Goal: Task Accomplishment & Management: Complete application form

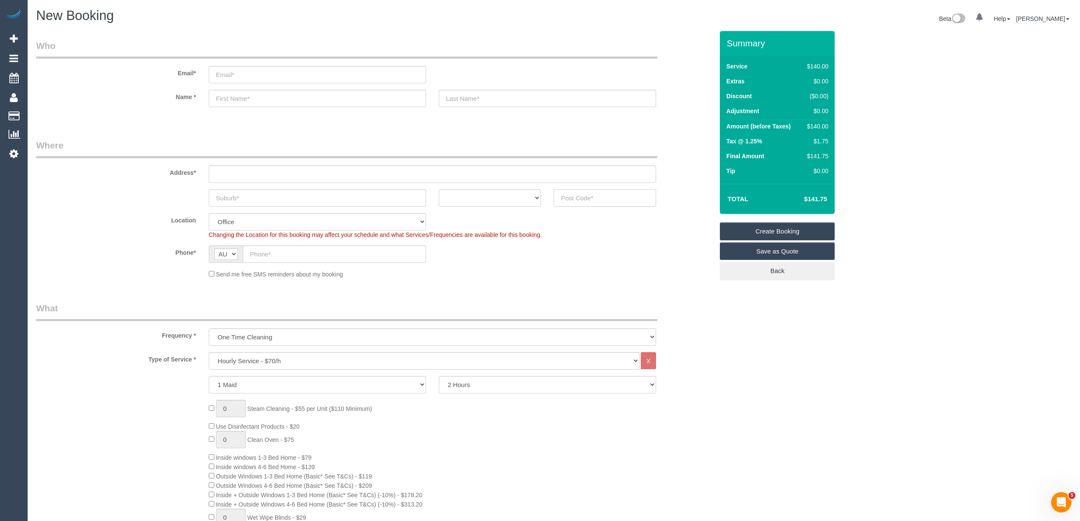
click at [601, 194] on input "text" at bounding box center [605, 197] width 102 height 17
type input "3215"
click at [313, 174] on input "text" at bounding box center [432, 173] width 447 height 17
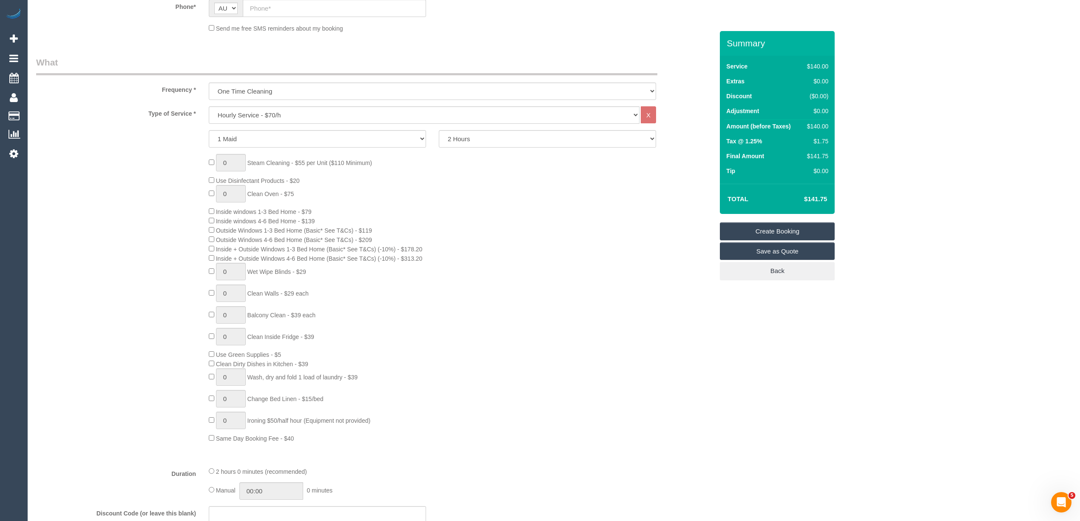
scroll to position [283, 0]
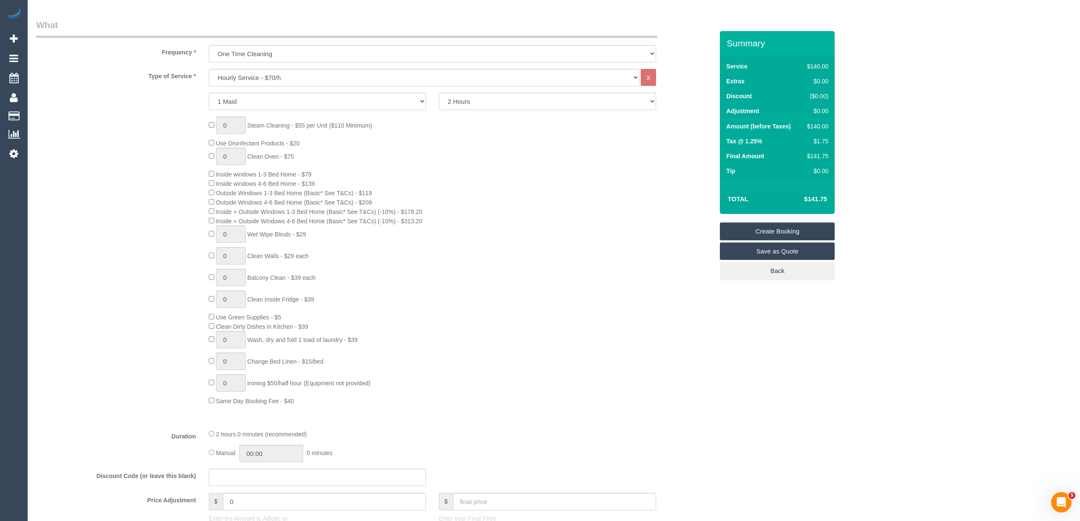
type input "-"
click at [250, 483] on input "text" at bounding box center [317, 477] width 217 height 17
type input "LOC"
select select "121"
type input "LOCAL"
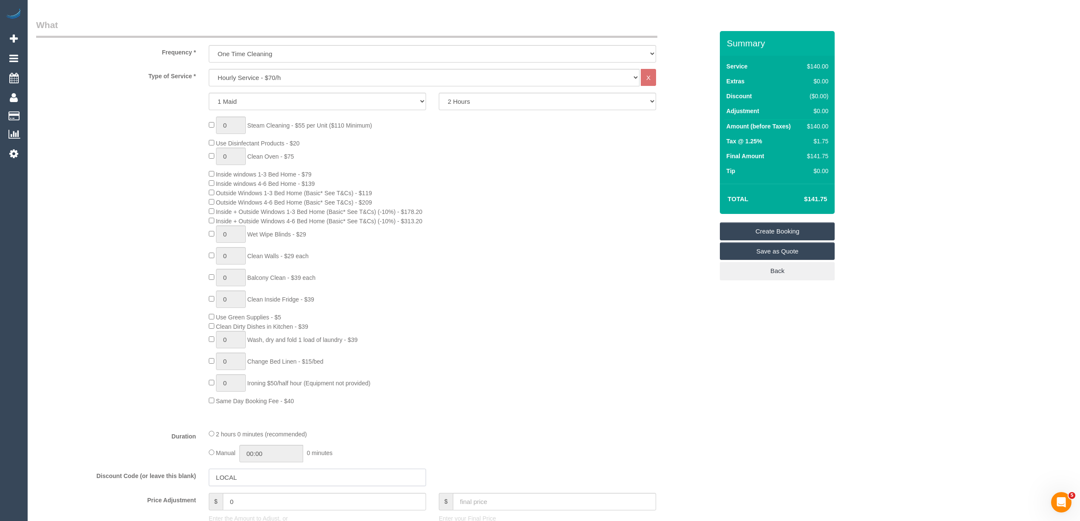
select select "object:2121"
type input "LOCAL402024"
click at [629, 431] on div "2 hours 0 minutes (recommended)" at bounding box center [432, 433] width 447 height 9
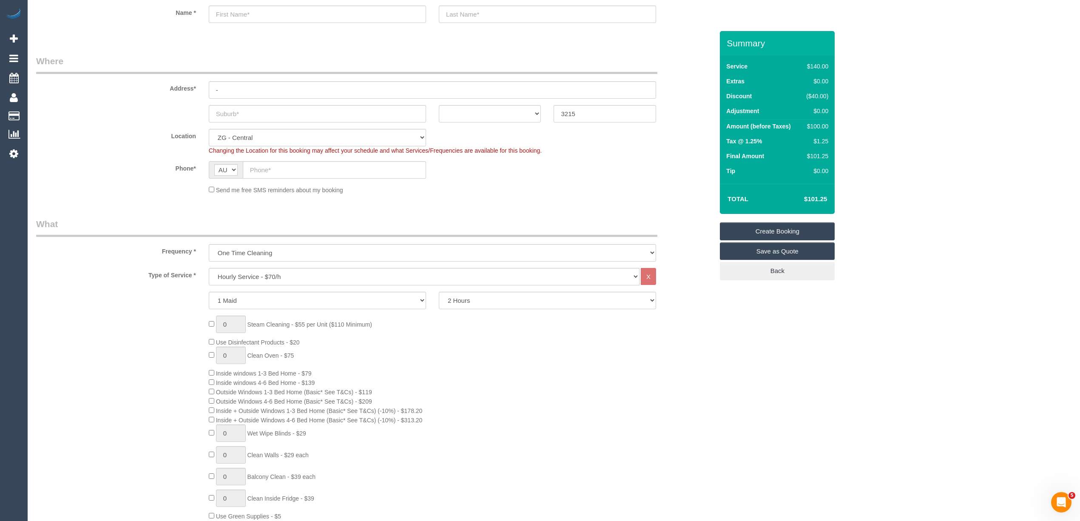
scroll to position [0, 0]
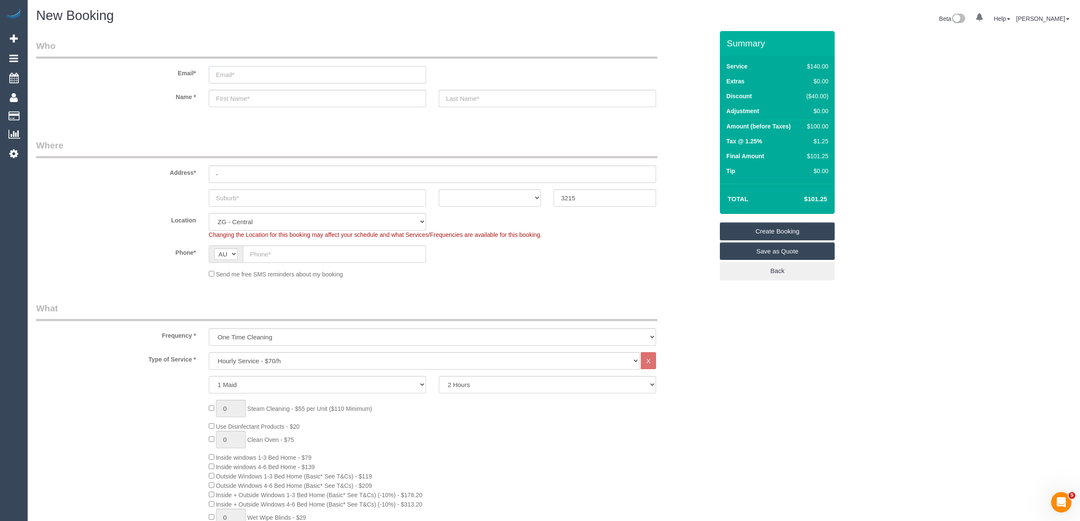
click at [255, 77] on input "email" at bounding box center [317, 74] width 217 height 17
paste input "[EMAIL_ADDRESS][DOMAIN_NAME]"
type input "[EMAIL_ADDRESS][DOMAIN_NAME]"
click at [255, 100] on input "text" at bounding box center [317, 98] width 217 height 17
type input "Marina"
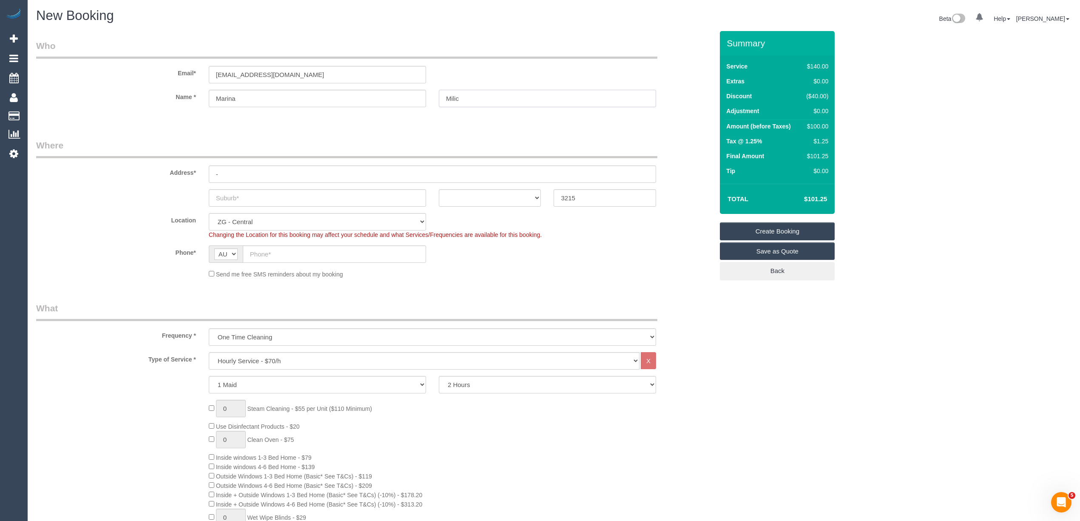
type input "Milic"
click at [245, 198] on input "text" at bounding box center [317, 197] width 217 height 17
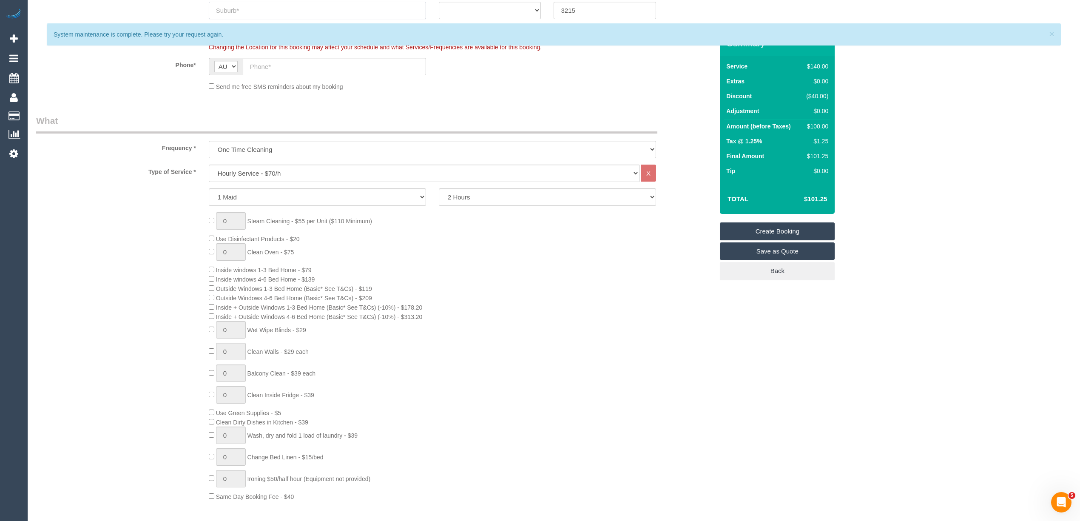
scroll to position [189, 0]
click at [265, 169] on select "Hourly Service - $70/h Hourly Service - $65/h Hourly Service - $60/h Hourly Ser…" at bounding box center [424, 171] width 431 height 17
select select "211"
click at [209, 163] on select "Hourly Service - $70/h Hourly Service - $65/h Hourly Service - $60/h Hourly Ser…" at bounding box center [424, 171] width 431 height 17
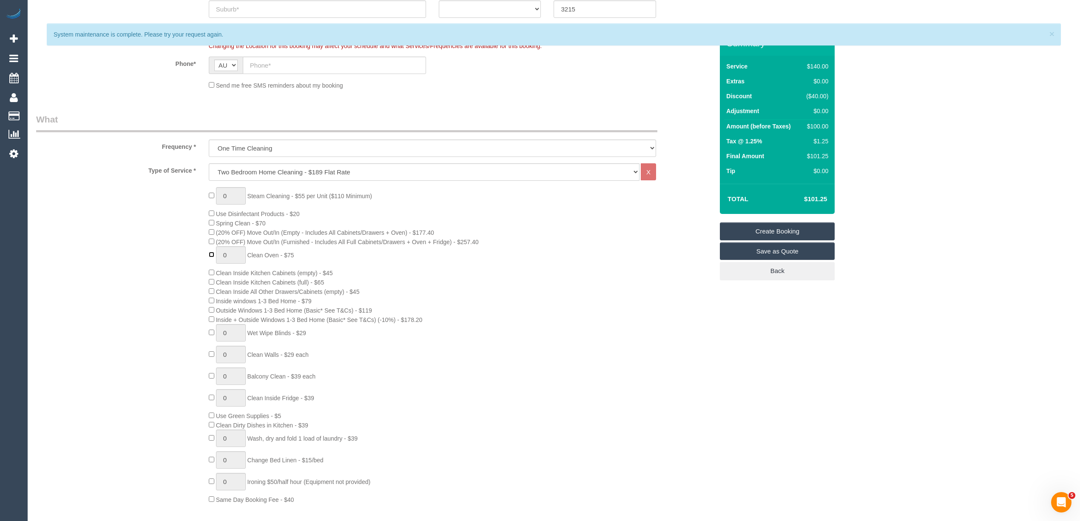
type input "1"
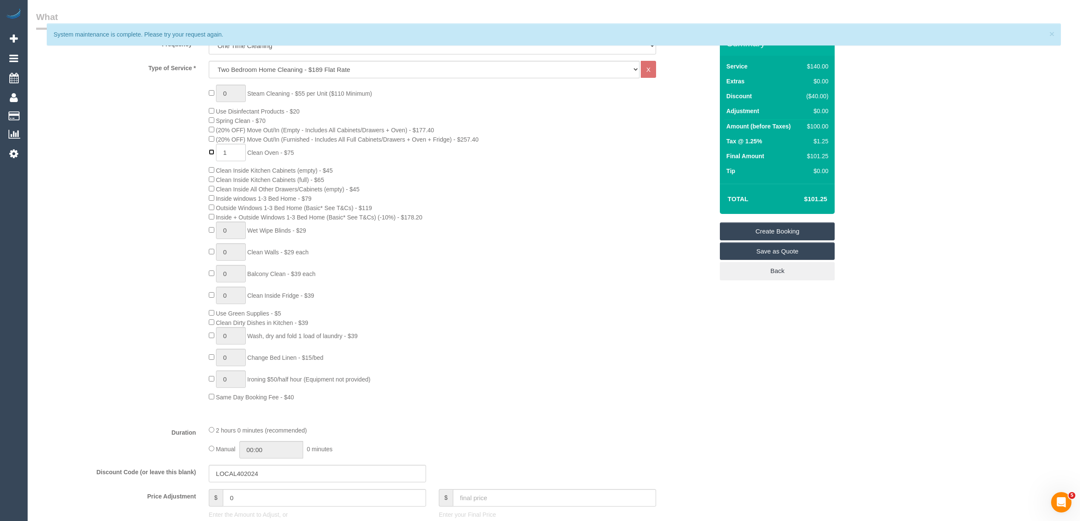
scroll to position [378, 0]
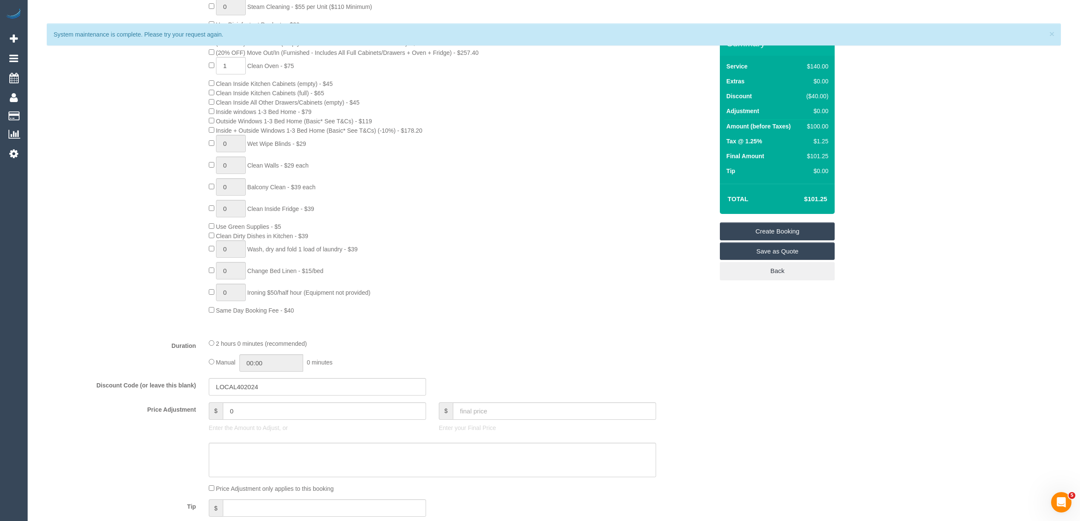
click at [868, 356] on div "Who Email* [EMAIL_ADDRESS][DOMAIN_NAME] Name * [GEOGRAPHIC_DATA][PERSON_NAME] W…" at bounding box center [554, 424] width 1036 height 1543
click at [868, 358] on div "Who Email* [EMAIL_ADDRESS][DOMAIN_NAME] Name * [GEOGRAPHIC_DATA][PERSON_NAME] W…" at bounding box center [554, 424] width 1036 height 1543
click at [1054, 30] on span "×" at bounding box center [1052, 34] width 5 height 10
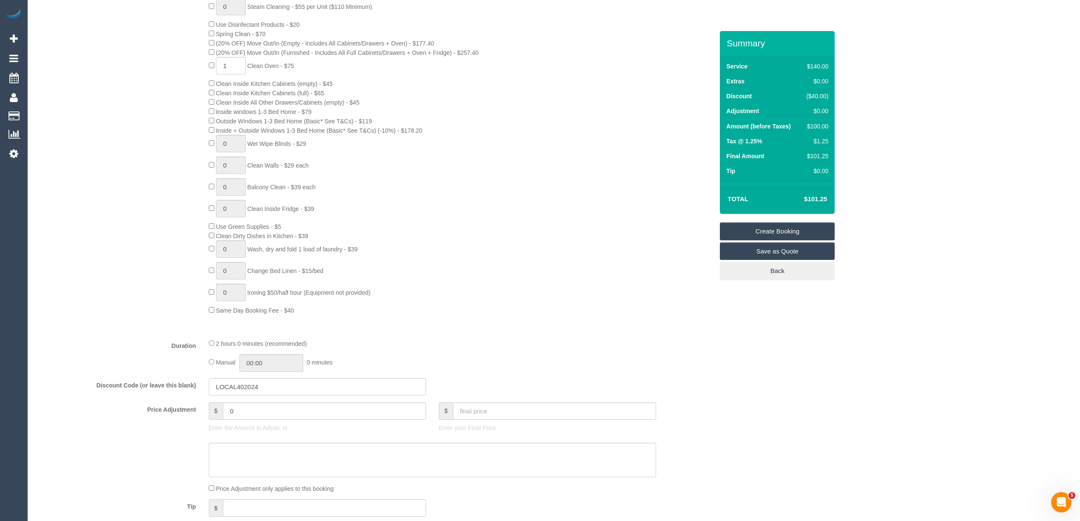
click at [751, 345] on div "Who Email* [EMAIL_ADDRESS][DOMAIN_NAME] Name * [GEOGRAPHIC_DATA][PERSON_NAME] W…" at bounding box center [554, 424] width 1036 height 1543
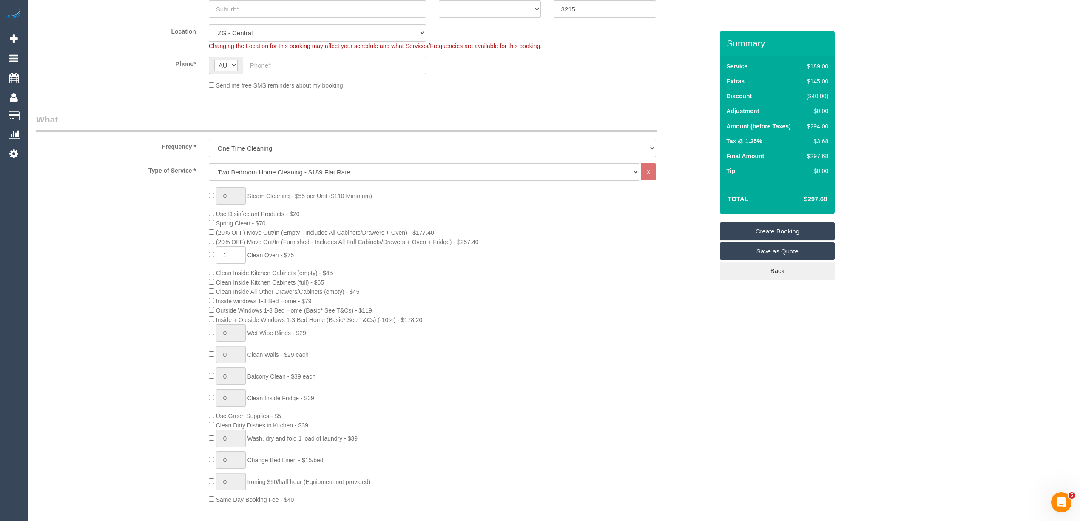
scroll to position [283, 0]
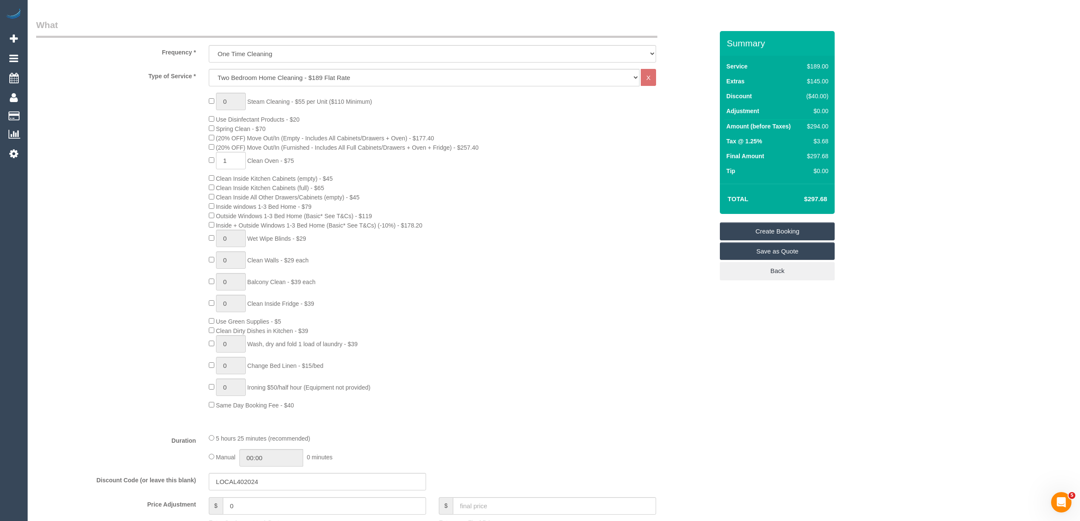
click at [812, 196] on h4 "$297.68" at bounding box center [803, 199] width 48 height 7
copy h4 "297.68"
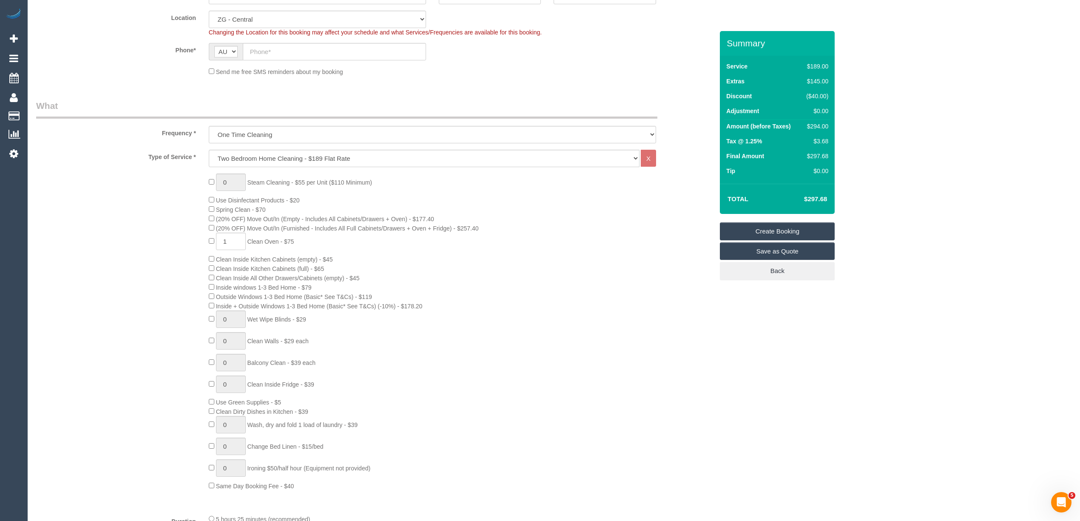
scroll to position [94, 0]
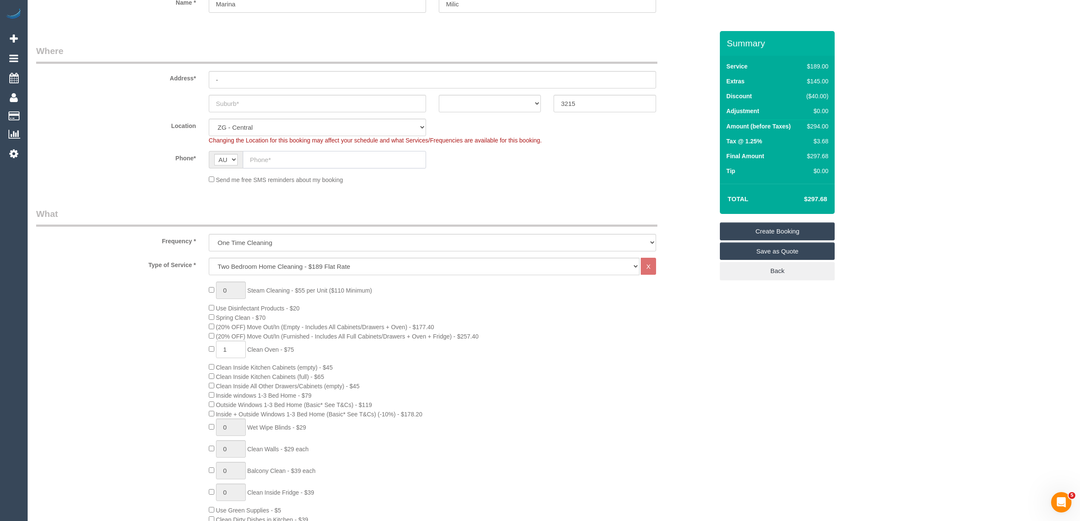
click at [273, 161] on input "text" at bounding box center [334, 159] width 183 height 17
paste input "61 422 103 124"
drag, startPoint x: 259, startPoint y: 160, endPoint x: 238, endPoint y: 160, distance: 20.4
click at [238, 160] on div "AF AL DZ AD AO AI AQ AG AR AM AW AU AT AZ BS BH BD BB BY BE BZ BJ BM BT BO BA B…" at bounding box center [317, 159] width 217 height 17
type input "0422 103 124"
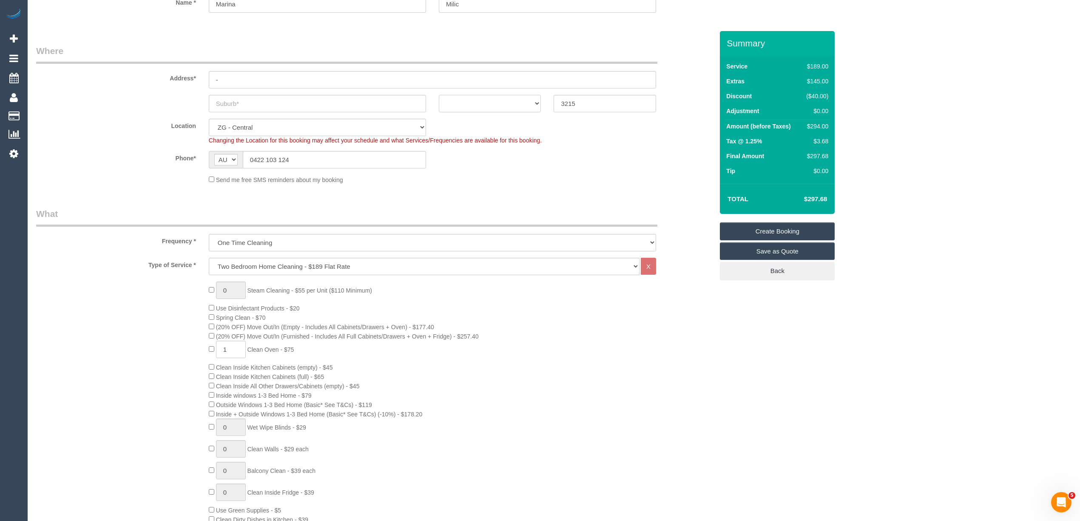
click at [450, 96] on select "ACT [GEOGRAPHIC_DATA] NT [GEOGRAPHIC_DATA] SA TAS [GEOGRAPHIC_DATA] [GEOGRAPHIC…" at bounding box center [490, 103] width 102 height 17
select select "VIC"
click at [439, 95] on select "ACT [GEOGRAPHIC_DATA] NT [GEOGRAPHIC_DATA] SA TAS [GEOGRAPHIC_DATA] [GEOGRAPHIC…" at bounding box center [490, 103] width 102 height 17
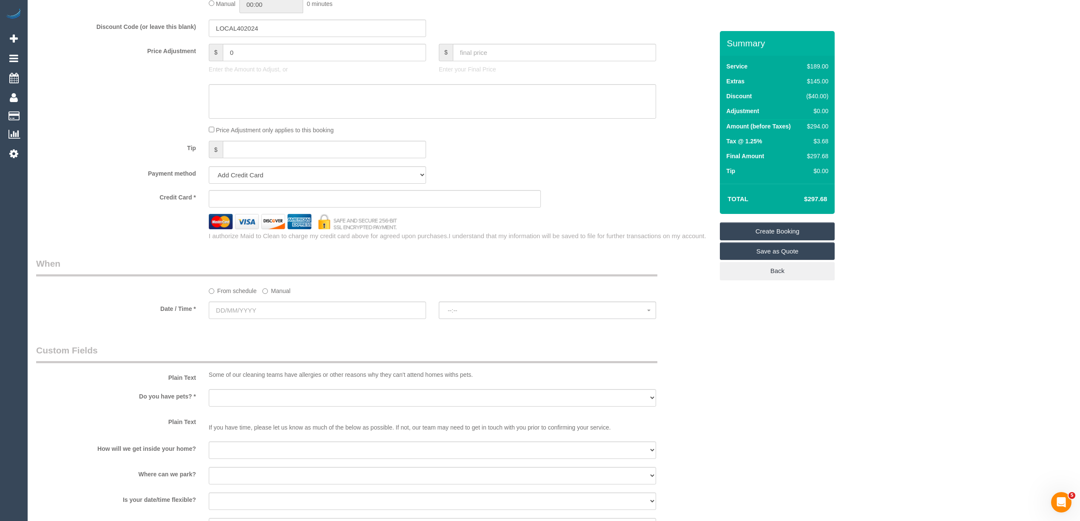
scroll to position [851, 0]
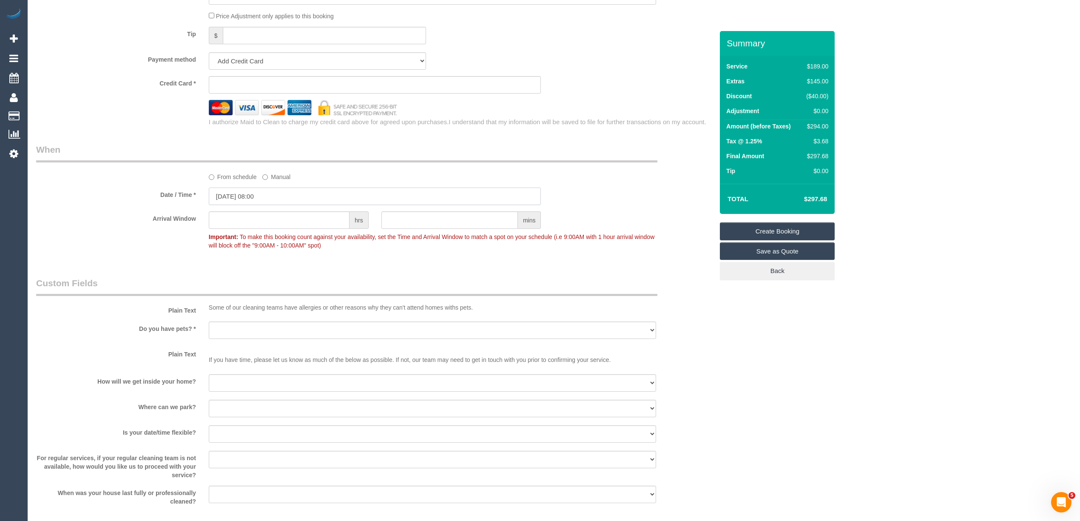
click at [239, 194] on input "[DATE] 08:00" at bounding box center [375, 196] width 333 height 17
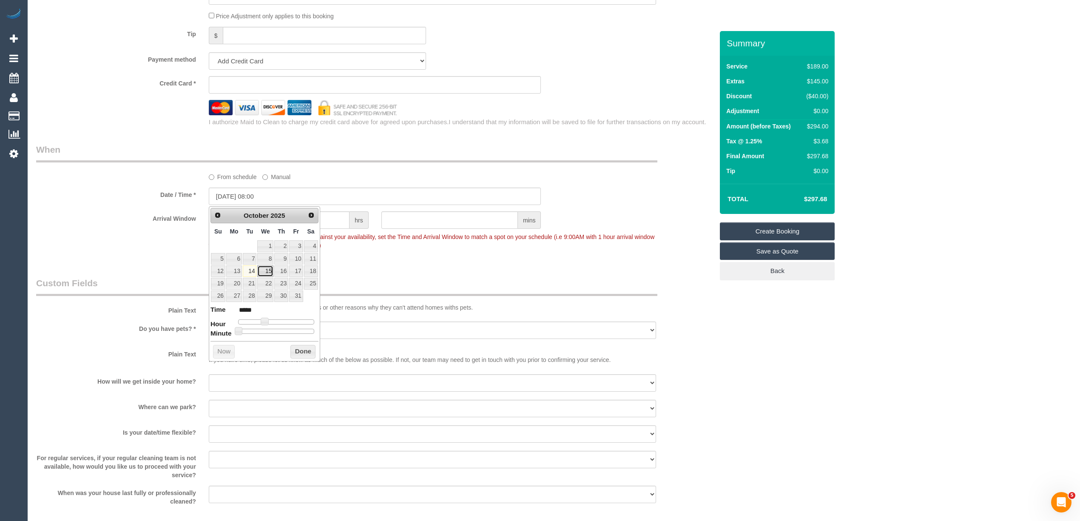
click at [266, 273] on link "15" at bounding box center [265, 270] width 16 height 11
type input "[DATE] 09:00"
type input "*****"
type input "[DATE] 10:00"
type input "*****"
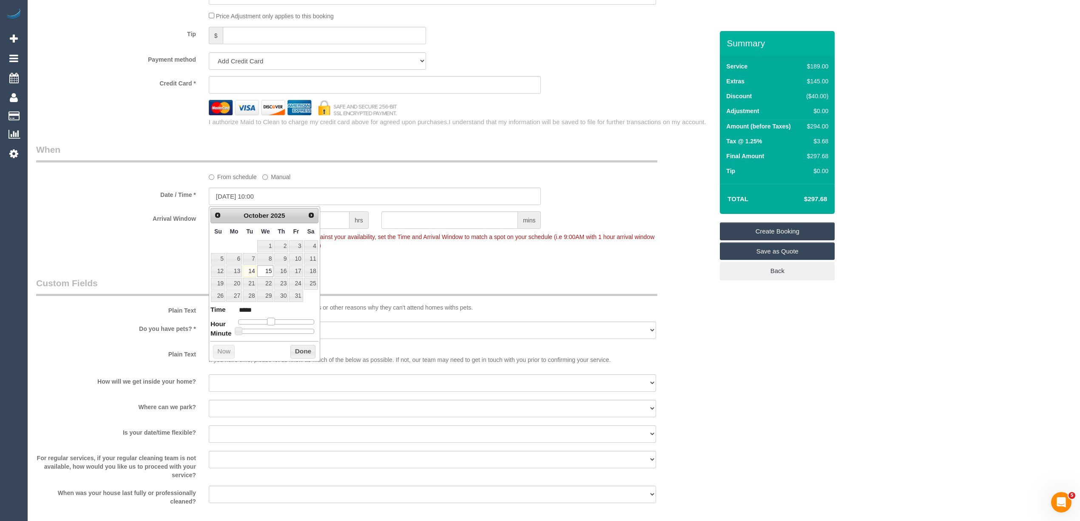
type input "[DATE] 11:00"
type input "*****"
type input "[DATE] 10:00"
type input "*****"
type input "[DATE] 09:00"
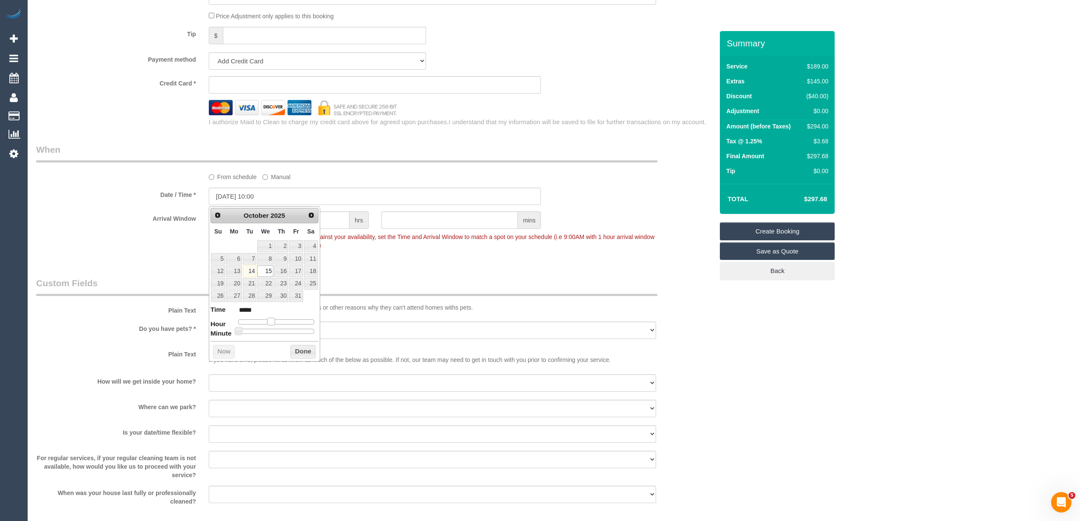
type input "*****"
click at [264, 324] on span at bounding box center [268, 322] width 8 height 8
type input "[DATE] 09:05"
type input "*****"
type input "[DATE] 09:10"
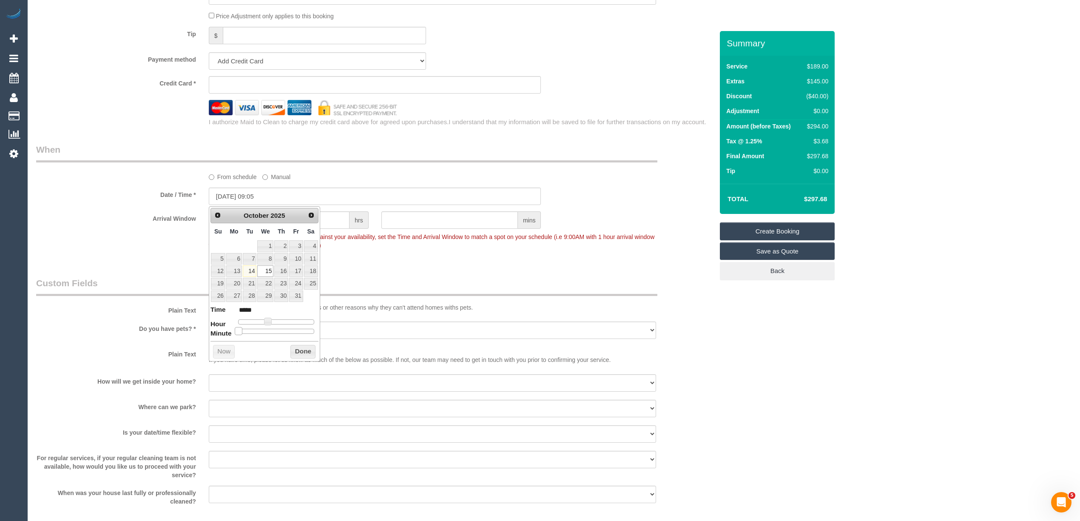
type input "*****"
type input "[DATE] 09:15"
type input "*****"
type input "[DATE] 09:20"
type input "*****"
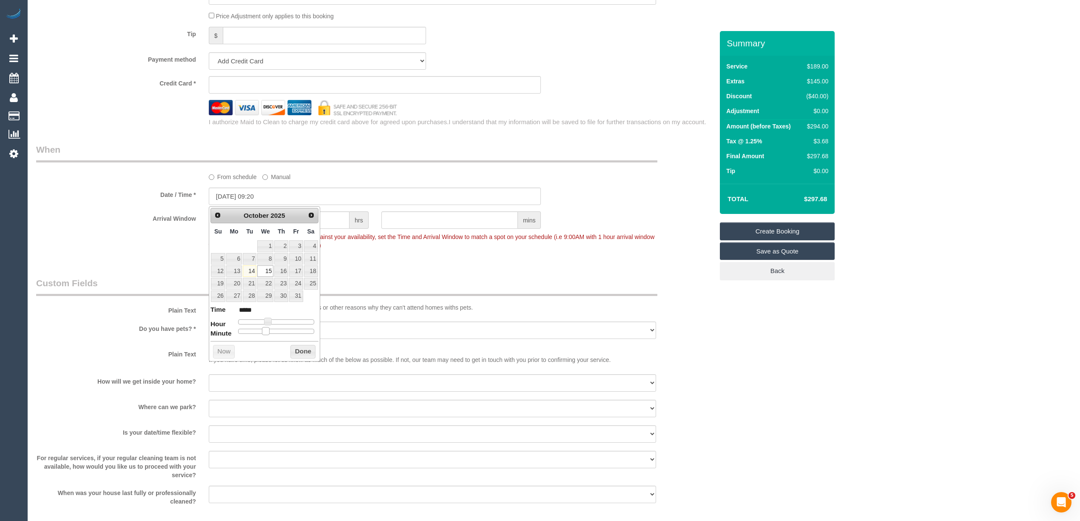
type input "[DATE] 09:25"
type input "*****"
type input "[DATE] 09:30"
type input "*****"
drag, startPoint x: 237, startPoint y: 333, endPoint x: 276, endPoint y: 334, distance: 38.7
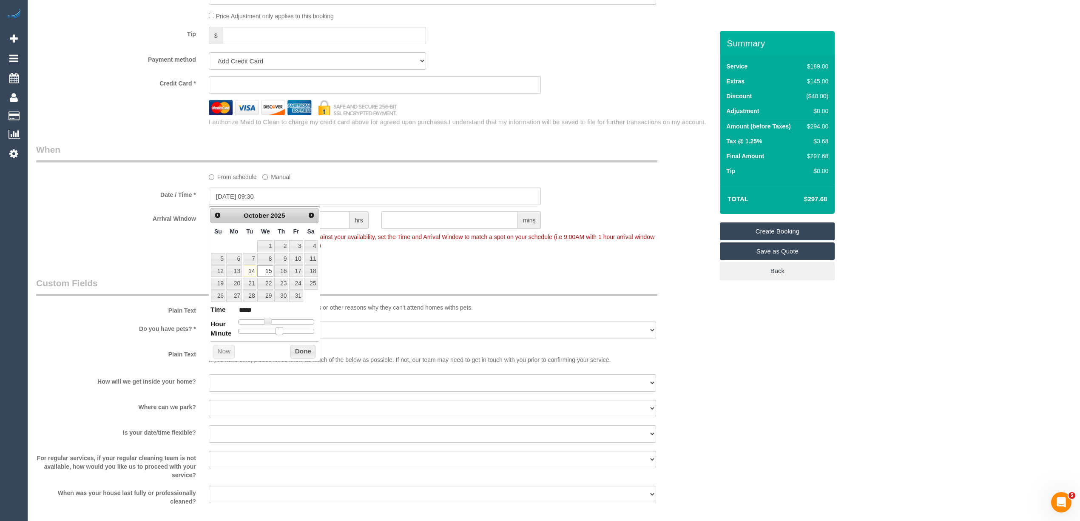
click at [276, 334] on span at bounding box center [280, 331] width 8 height 8
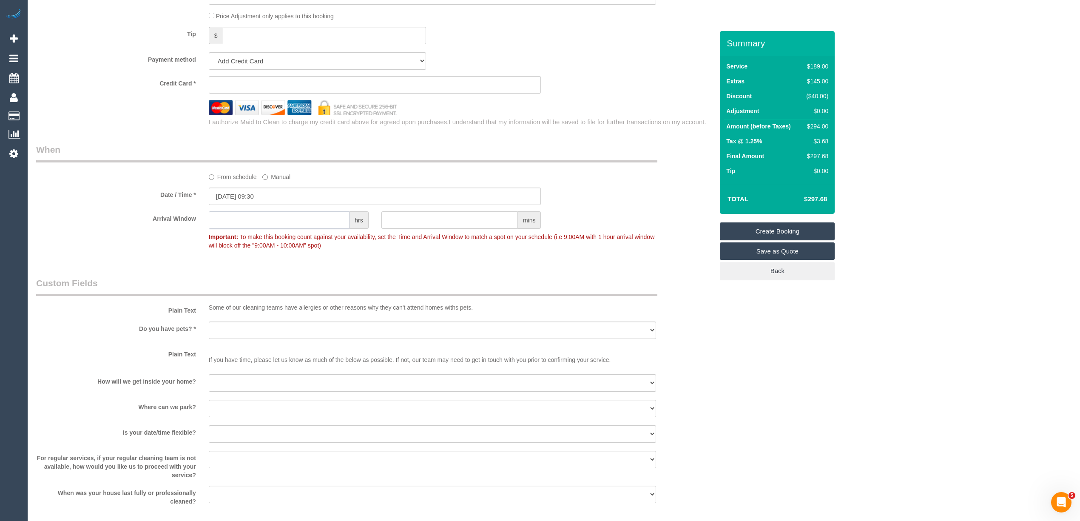
click at [267, 223] on input "text" at bounding box center [279, 219] width 141 height 17
type input "1"
click at [239, 380] on select "I will be home Key will be left (please provide details below) Lock box/Access …" at bounding box center [432, 382] width 447 height 17
select select "number:14"
click at [209, 375] on select "I will be home Key will be left (please provide details below) Lock box/Access …" at bounding box center [432, 382] width 447 height 17
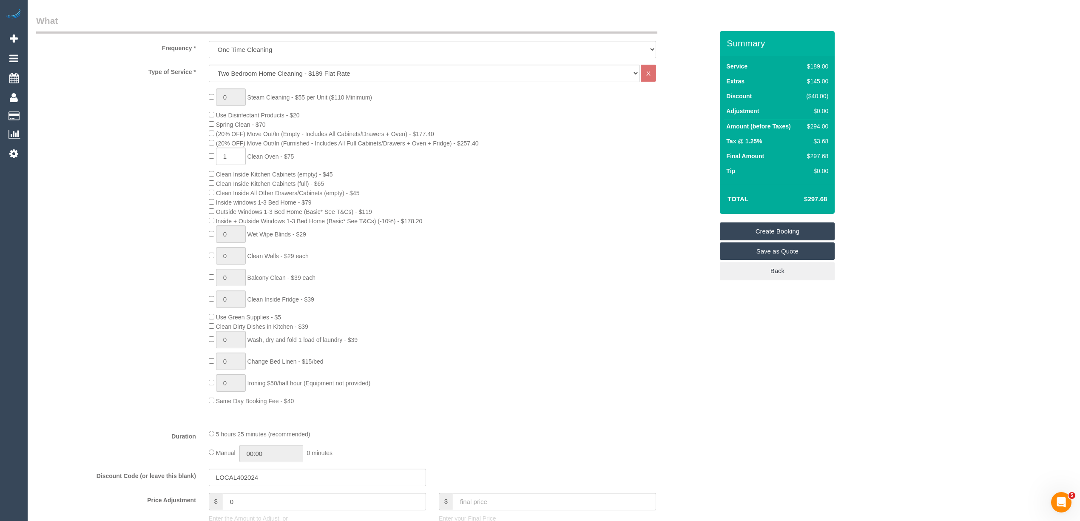
scroll to position [0, 0]
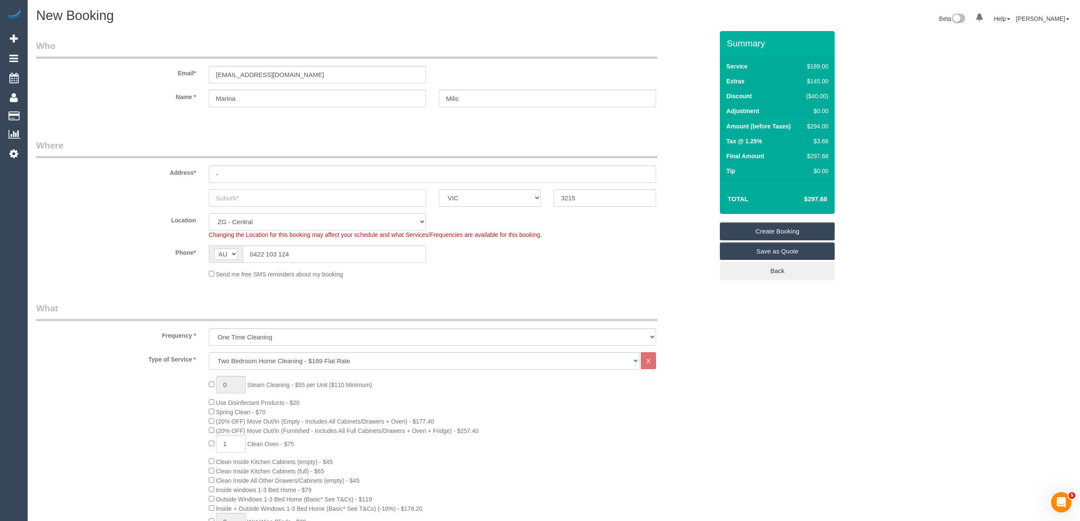
click at [232, 194] on input "text" at bounding box center [317, 197] width 217 height 17
drag, startPoint x: 252, startPoint y: 172, endPoint x: 134, endPoint y: 182, distance: 117.8
click at [134, 182] on sui-booking-address "Address* - ACT [GEOGRAPHIC_DATA] NT [GEOGRAPHIC_DATA] SA TAS [GEOGRAPHIC_DATA] …" at bounding box center [374, 173] width 677 height 68
type input "[STREET_ADDRESS]"
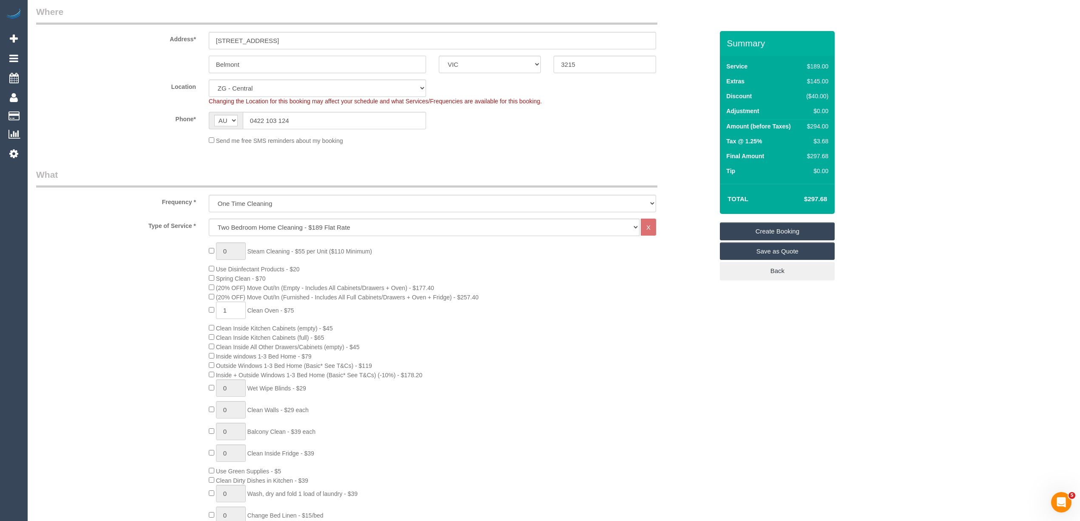
scroll to position [94, 0]
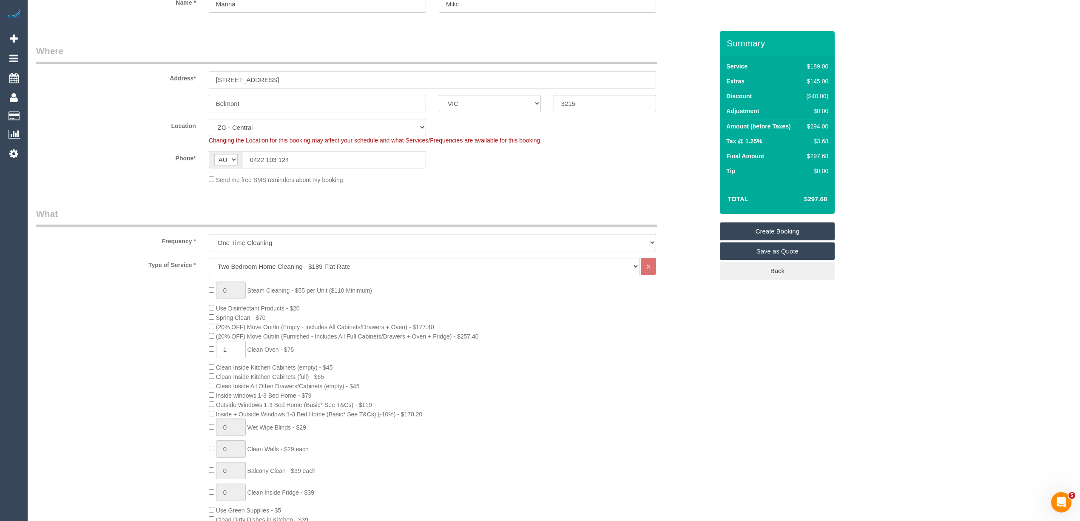
type input "Belmont"
click at [586, 100] on input "3215" at bounding box center [605, 103] width 102 height 17
type input "3216"
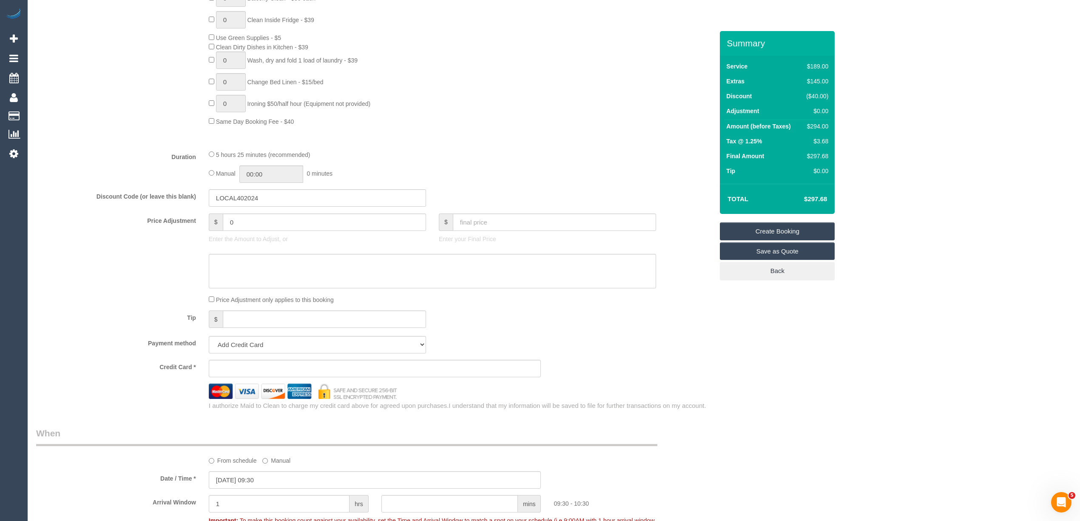
scroll to position [851, 0]
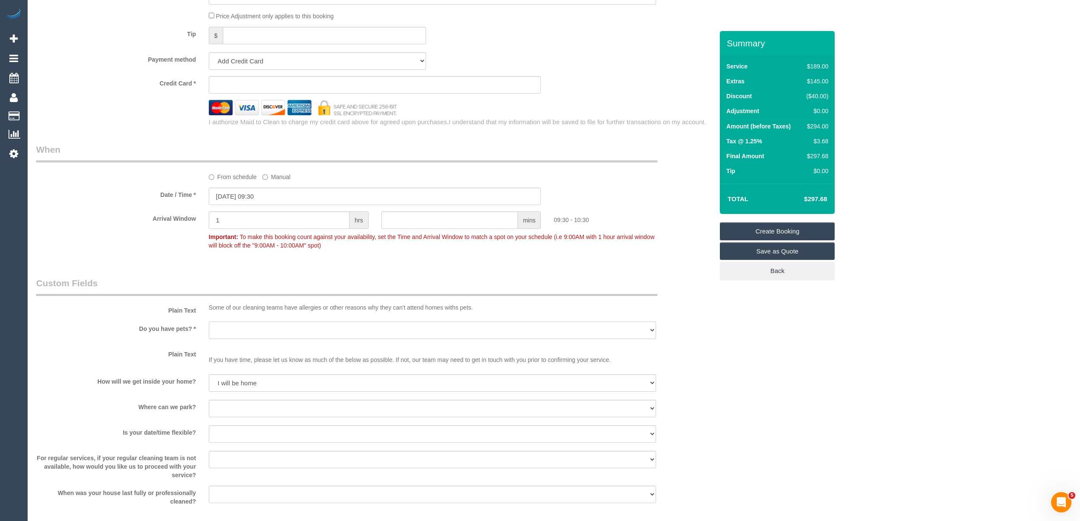
click at [236, 328] on select "Yes - Cats Yes - Dogs No pets Yes - Dogs and Cats Yes - Other" at bounding box center [432, 330] width 447 height 17
select select "number:28"
click at [209, 322] on select "Yes - Cats Yes - Dogs No pets Yes - Dogs and Cats Yes - Other" at bounding box center [432, 330] width 447 height 17
click at [227, 407] on select "I will provide parking on-site Free street parking Paid street parking (cost wi…" at bounding box center [432, 408] width 447 height 17
select select "number:19"
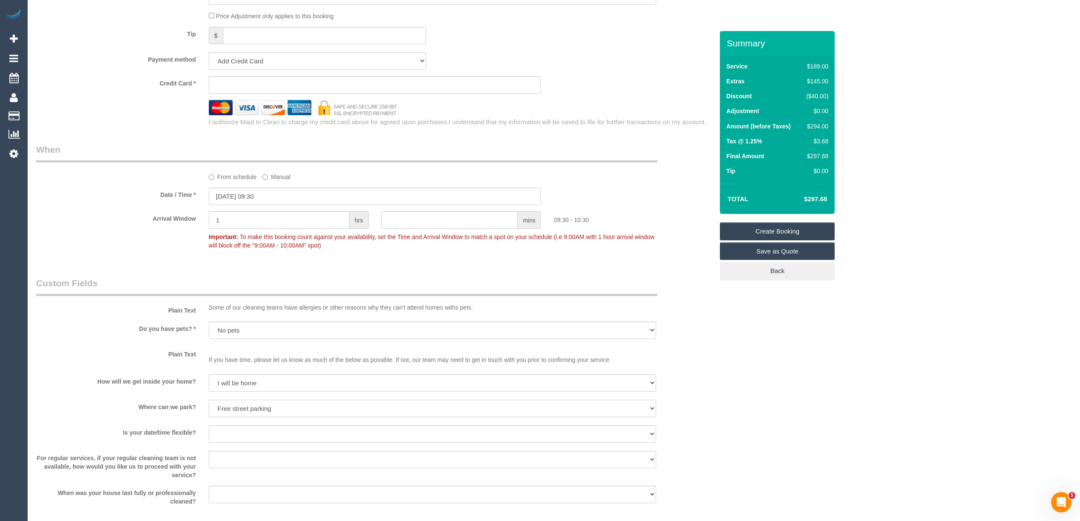
click at [209, 400] on select "I will provide parking on-site Free street parking Paid street parking (cost wi…" at bounding box center [432, 408] width 447 height 17
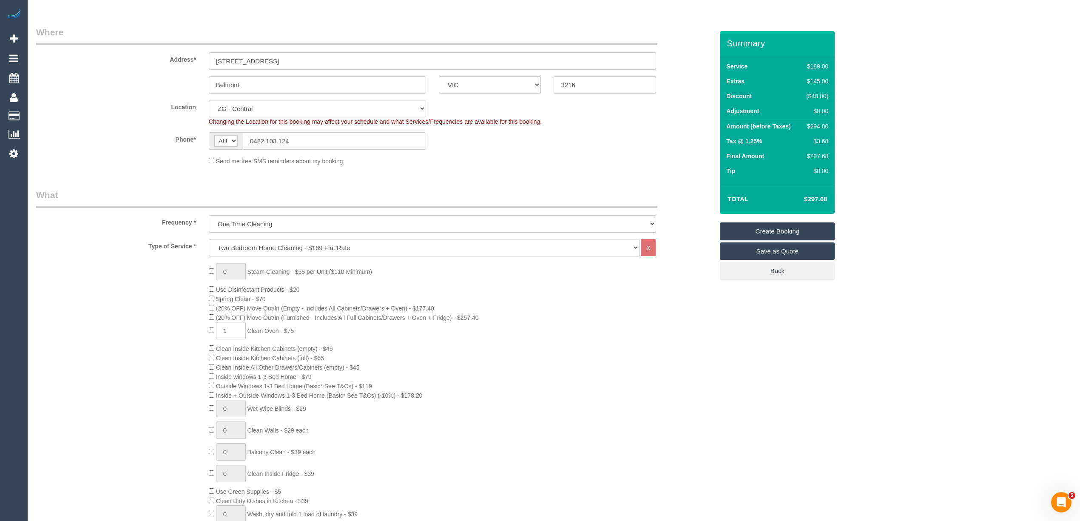
scroll to position [94, 0]
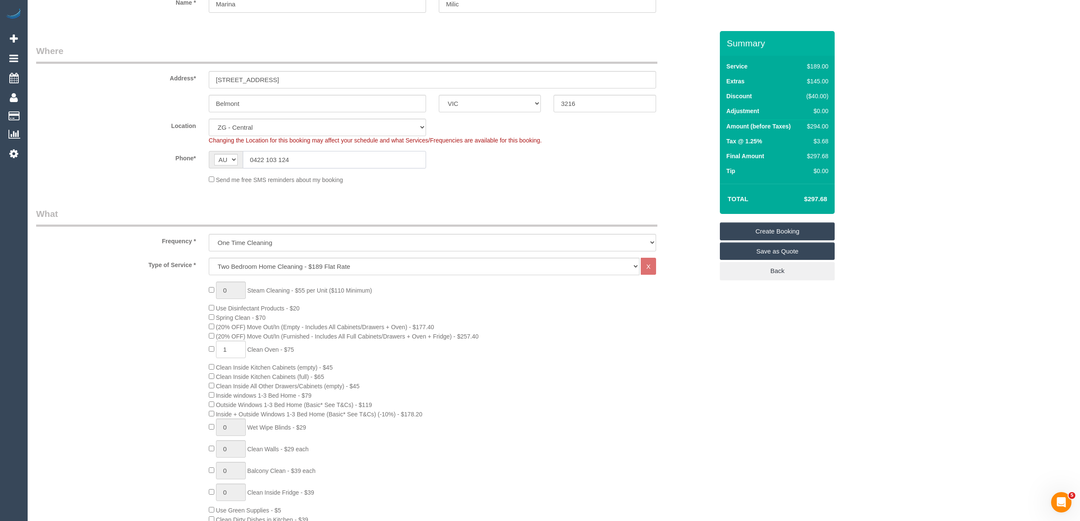
drag, startPoint x: 301, startPoint y: 159, endPoint x: 243, endPoint y: 157, distance: 57.9
click at [243, 157] on input "0422 103 124" at bounding box center [334, 159] width 183 height 17
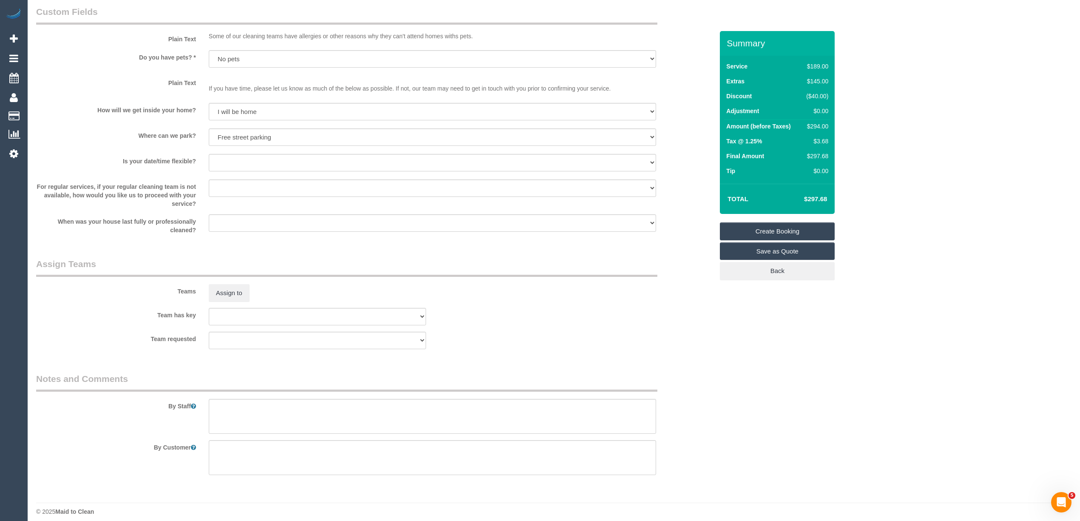
scroll to position [1130, 0]
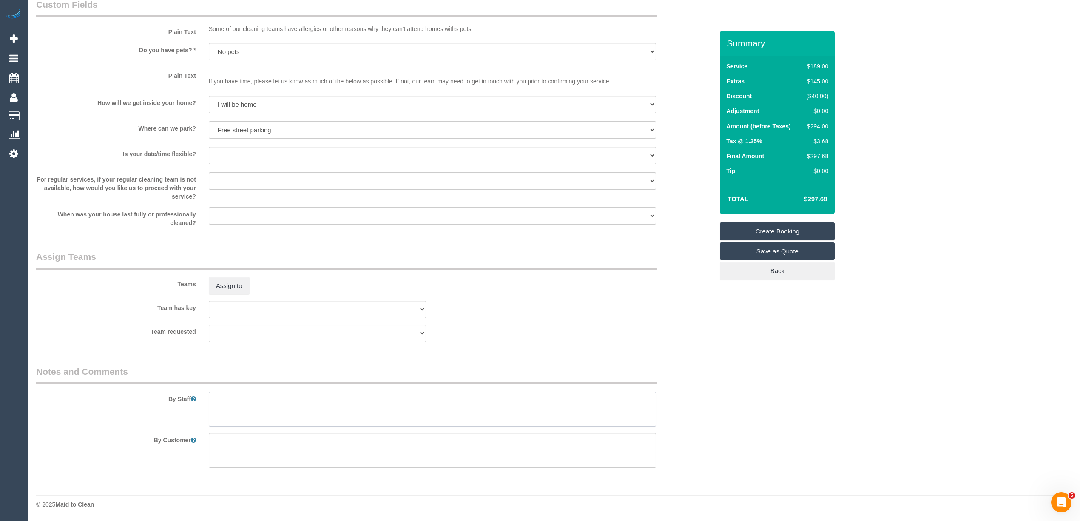
click at [282, 403] on textarea at bounding box center [432, 409] width 447 height 35
type textarea "P"
paste textarea "0422 103 124"
click at [288, 400] on textarea at bounding box center [432, 409] width 447 height 35
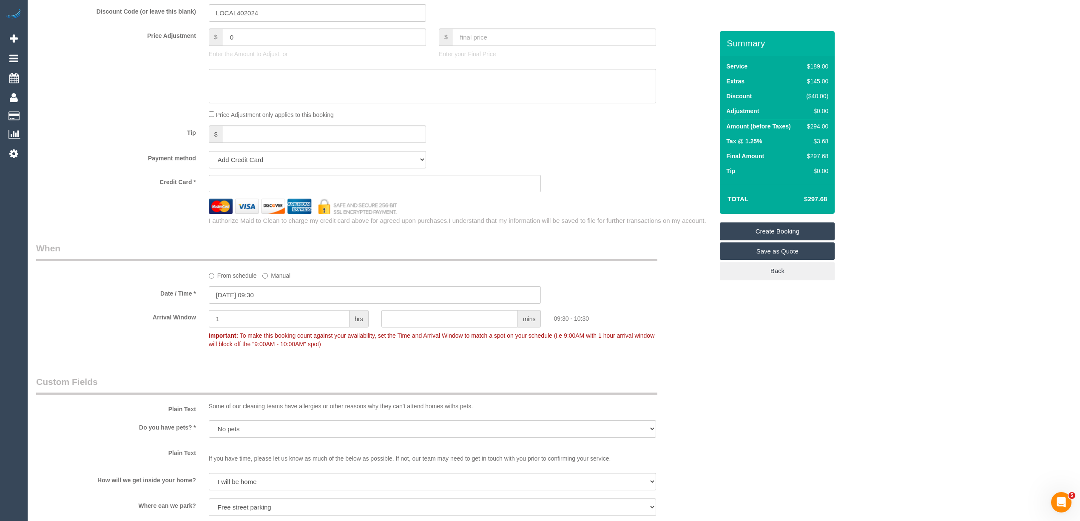
type textarea "Please call customer if no one answers door - 0422103124"
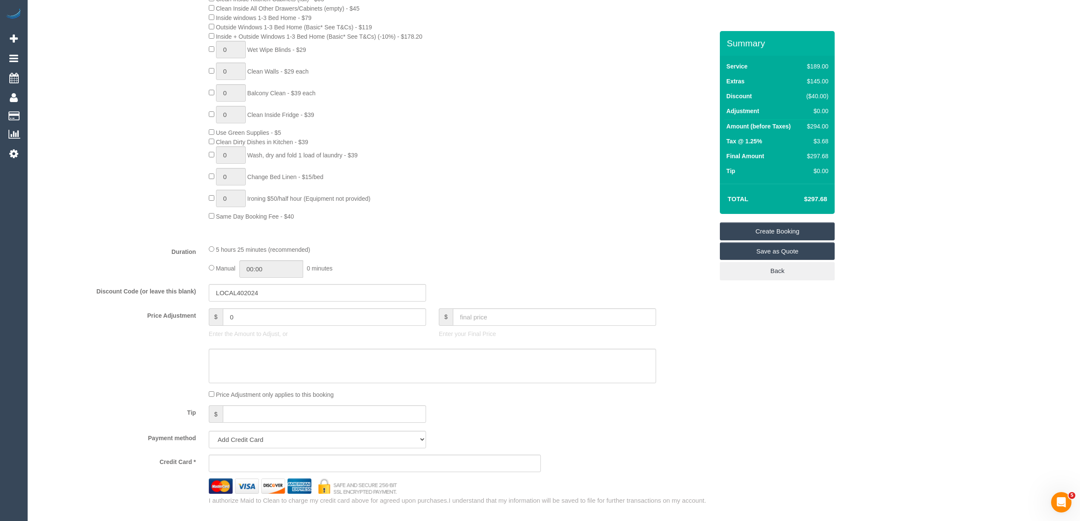
scroll to position [0, 0]
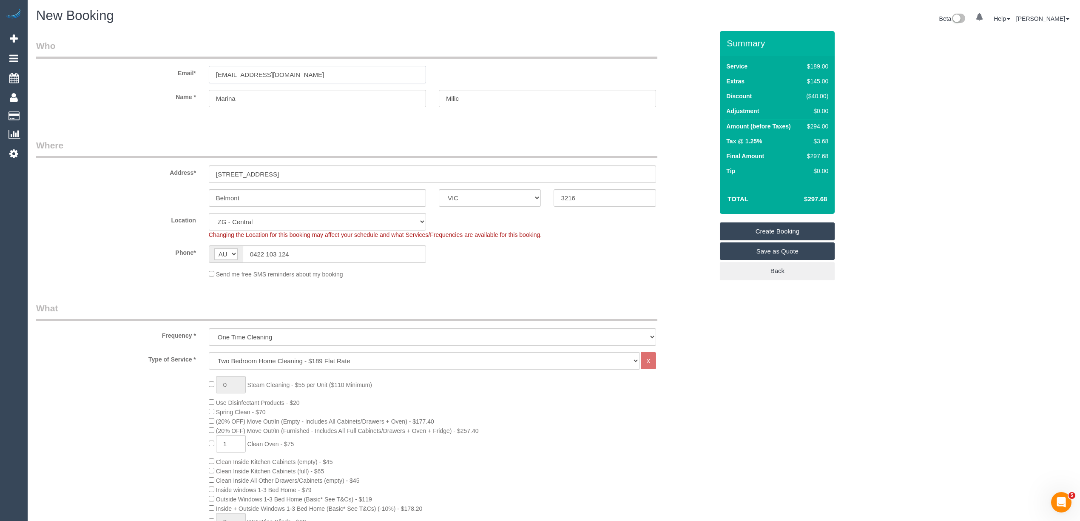
drag, startPoint x: 322, startPoint y: 74, endPoint x: 138, endPoint y: 60, distance: 184.7
click at [138, 60] on div "Email* [EMAIL_ADDRESS][DOMAIN_NAME]" at bounding box center [375, 62] width 690 height 44
click at [797, 228] on link "Create Booking" at bounding box center [777, 231] width 115 height 18
